Goal: Task Accomplishment & Management: Manage account settings

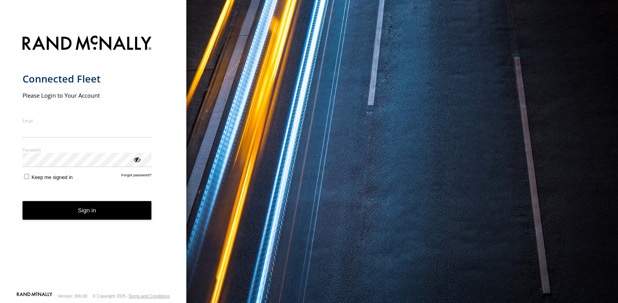
click at [49, 130] on input "Email" at bounding box center [86, 131] width 129 height 14
drag, startPoint x: 49, startPoint y: 130, endPoint x: 35, endPoint y: 132, distance: 13.8
click at [35, 132] on input "Email" at bounding box center [86, 131] width 129 height 14
type input "*"
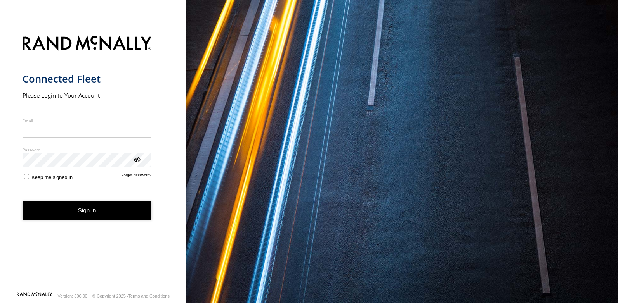
click at [127, 185] on form "Connected Fleet Please Login to Your Account Email Enter a valid login email ad…" at bounding box center [93, 161] width 142 height 261
click at [125, 176] on link "Forgot password?" at bounding box center [136, 176] width 30 height 7
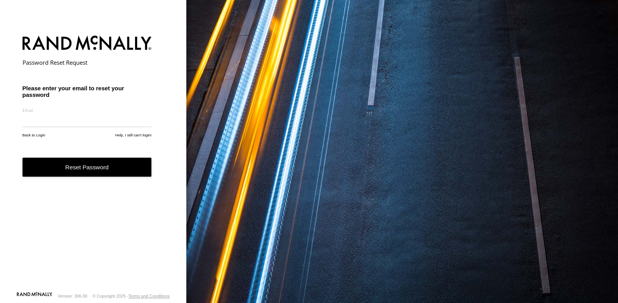
click at [45, 121] on input "email" at bounding box center [86, 120] width 129 height 14
type input "**********"
click at [69, 170] on button "Reset Password" at bounding box center [86, 167] width 129 height 19
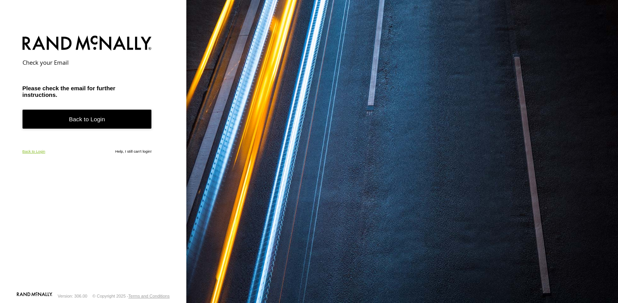
click at [29, 151] on link "Back to Login" at bounding box center [33, 151] width 23 height 4
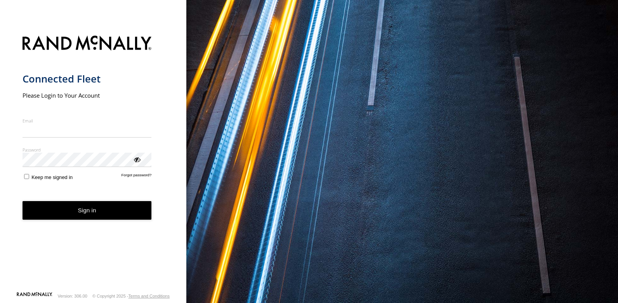
click at [49, 133] on input "Email" at bounding box center [86, 131] width 129 height 14
drag, startPoint x: 49, startPoint y: 133, endPoint x: 31, endPoint y: 133, distance: 17.9
click at [31, 133] on input "Email" at bounding box center [86, 131] width 129 height 14
type input "**********"
click at [137, 157] on div "ViewPassword" at bounding box center [137, 160] width 8 height 8
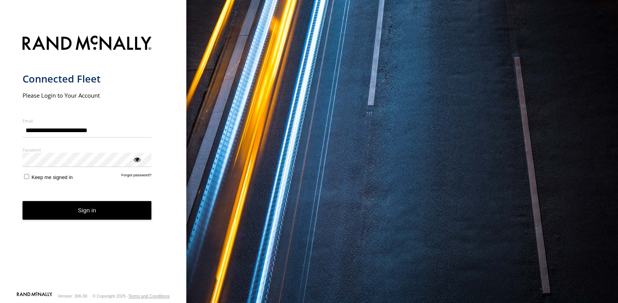
click at [87, 214] on button "Sign in" at bounding box center [86, 210] width 129 height 19
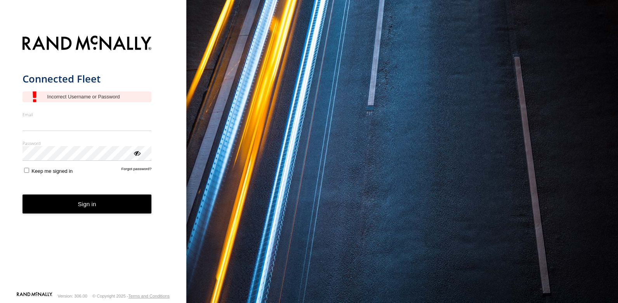
click at [134, 164] on form "Connected Fleet Email Enter a valid login email address eg. [EMAIL_ADDRESS][DOM…" at bounding box center [93, 161] width 142 height 261
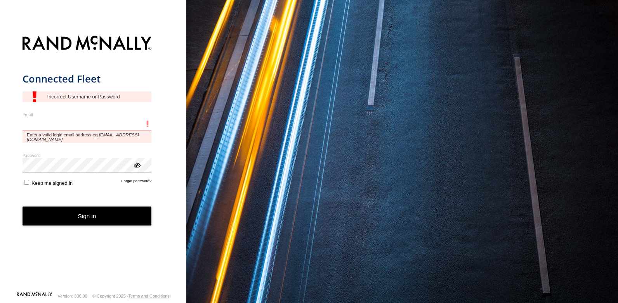
click at [44, 128] on input "Email" at bounding box center [86, 125] width 129 height 14
